Goal: Task Accomplishment & Management: Manage account settings

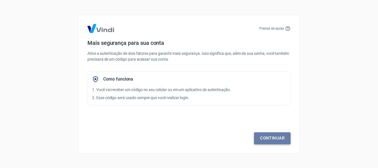
click at [273, 138] on link "Continuar" at bounding box center [272, 138] width 37 height 12
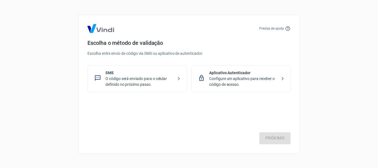
click at [146, 78] on p "O código será enviado para o celular definido no próximo passo." at bounding box center [140, 82] width 68 height 12
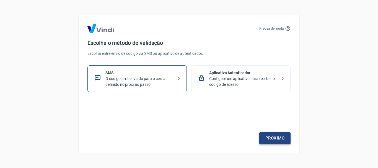
click at [273, 138] on link "Próximo" at bounding box center [274, 138] width 31 height 12
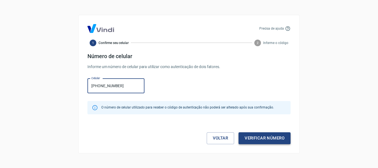
type input "[PHONE_NUMBER]"
click at [276, 142] on button "Verificar número" at bounding box center [265, 138] width 52 height 12
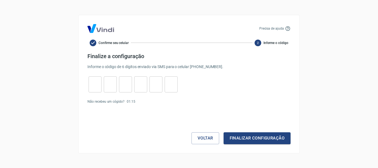
click at [93, 88] on input "tel" at bounding box center [95, 84] width 13 height 12
type input "2"
type input "4"
type input "2"
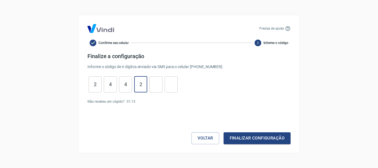
type input "1"
type input "4"
click at [254, 138] on button "Finalizar configuração" at bounding box center [257, 138] width 67 height 12
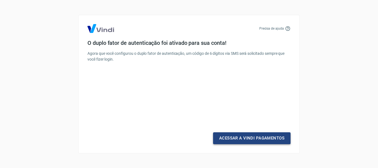
click at [250, 137] on link "Acessar a Vindi Pagamentos" at bounding box center [252, 138] width 78 height 12
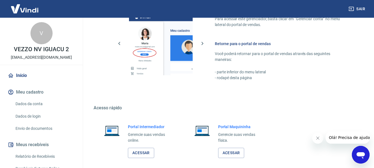
scroll to position [359, 0]
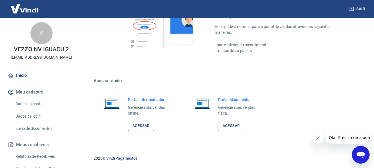
click at [148, 128] on link "Acessar" at bounding box center [141, 126] width 26 height 10
